Goal: Navigation & Orientation: Find specific page/section

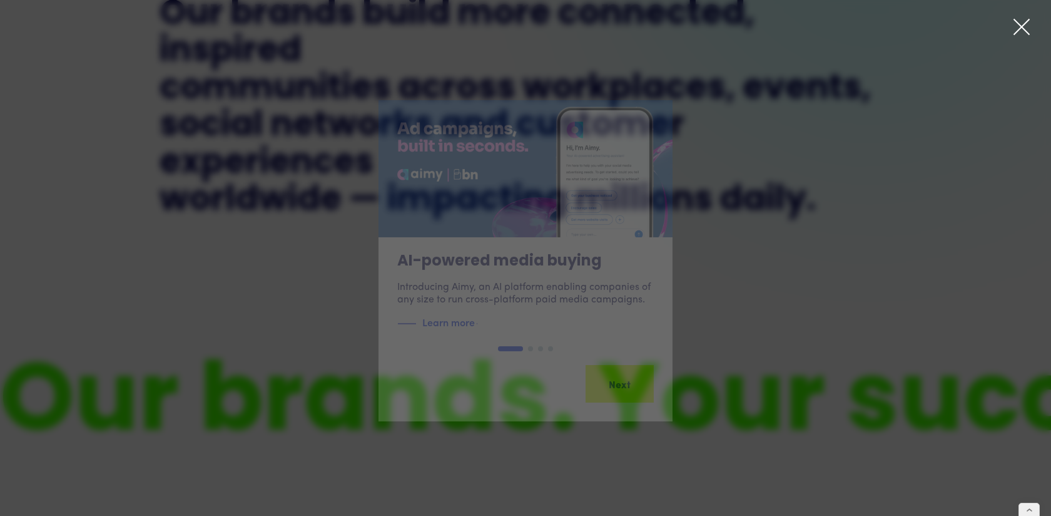
click at [1021, 28] on icon at bounding box center [1021, 26] width 15 height 15
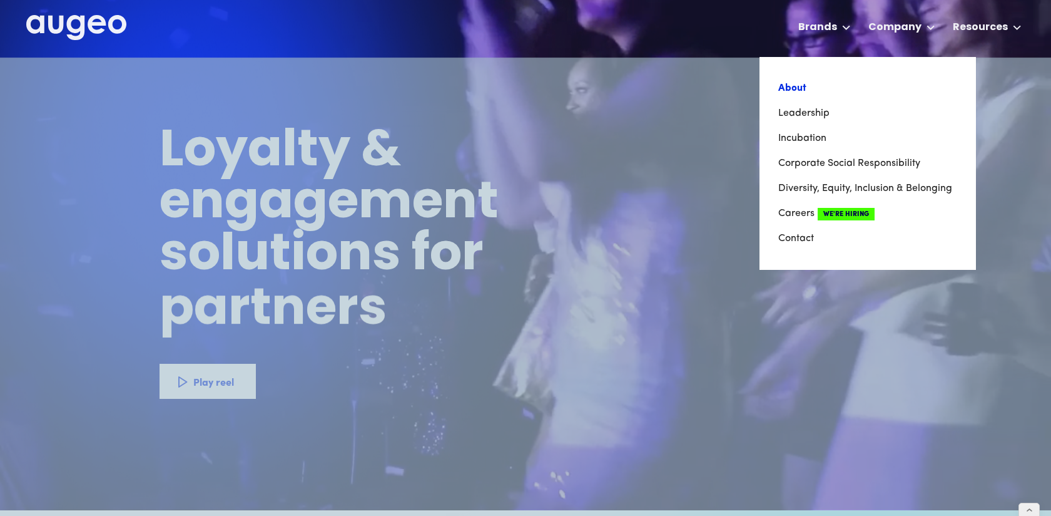
click at [800, 86] on link "About" at bounding box center [867, 88] width 179 height 25
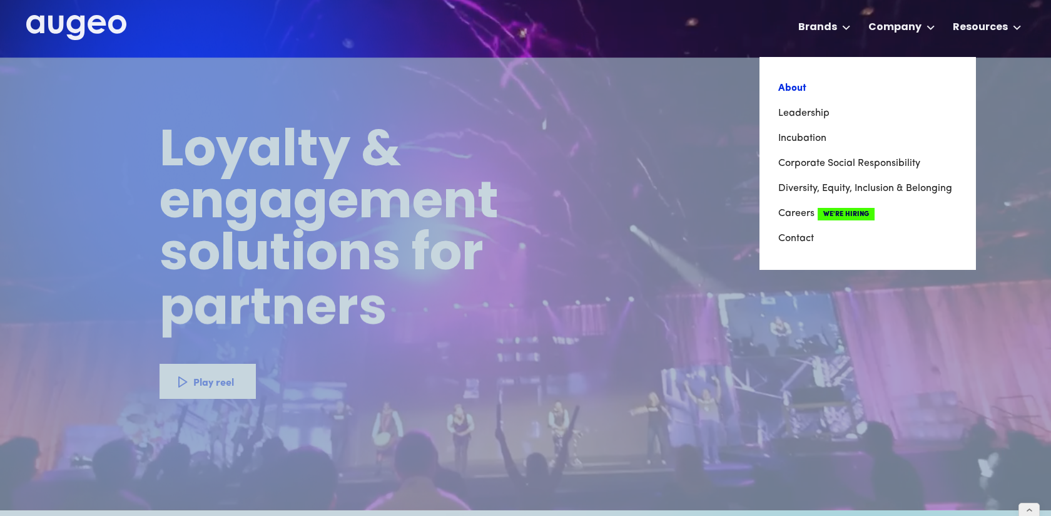
scroll to position [3, 0]
